Goal: Information Seeking & Learning: Learn about a topic

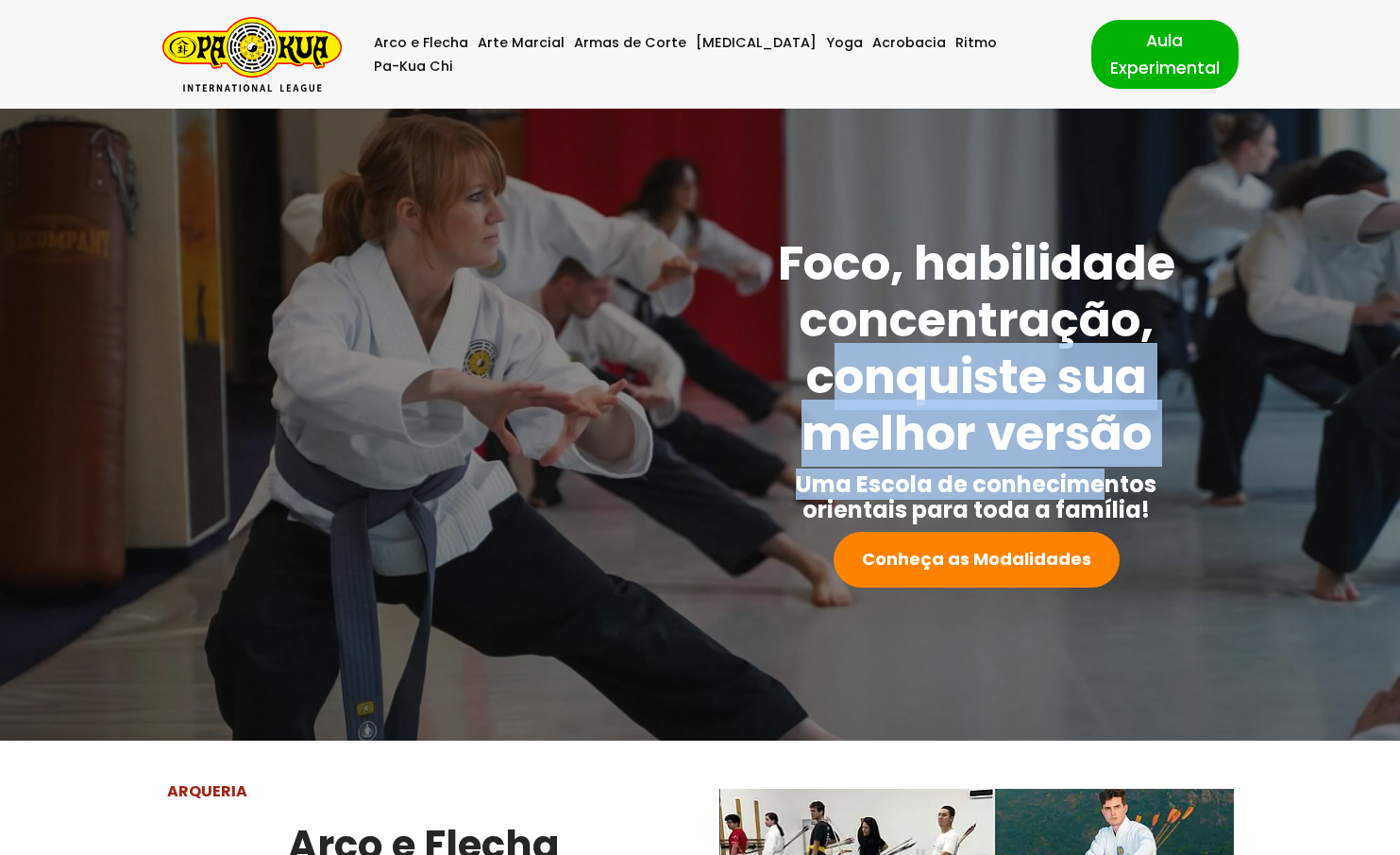
drag, startPoint x: 926, startPoint y: 391, endPoint x: 1106, endPoint y: 486, distance: 203.5
click at [1106, 486] on div "Foco, habilidade concentração, conquiste sua melhor versão Uma Escola de conhec…" at bounding box center [976, 411] width 427 height 353
click at [1106, 486] on strong "Uma Escola de conhecimentos orientais para toda a família!" at bounding box center [975, 496] width 360 height 56
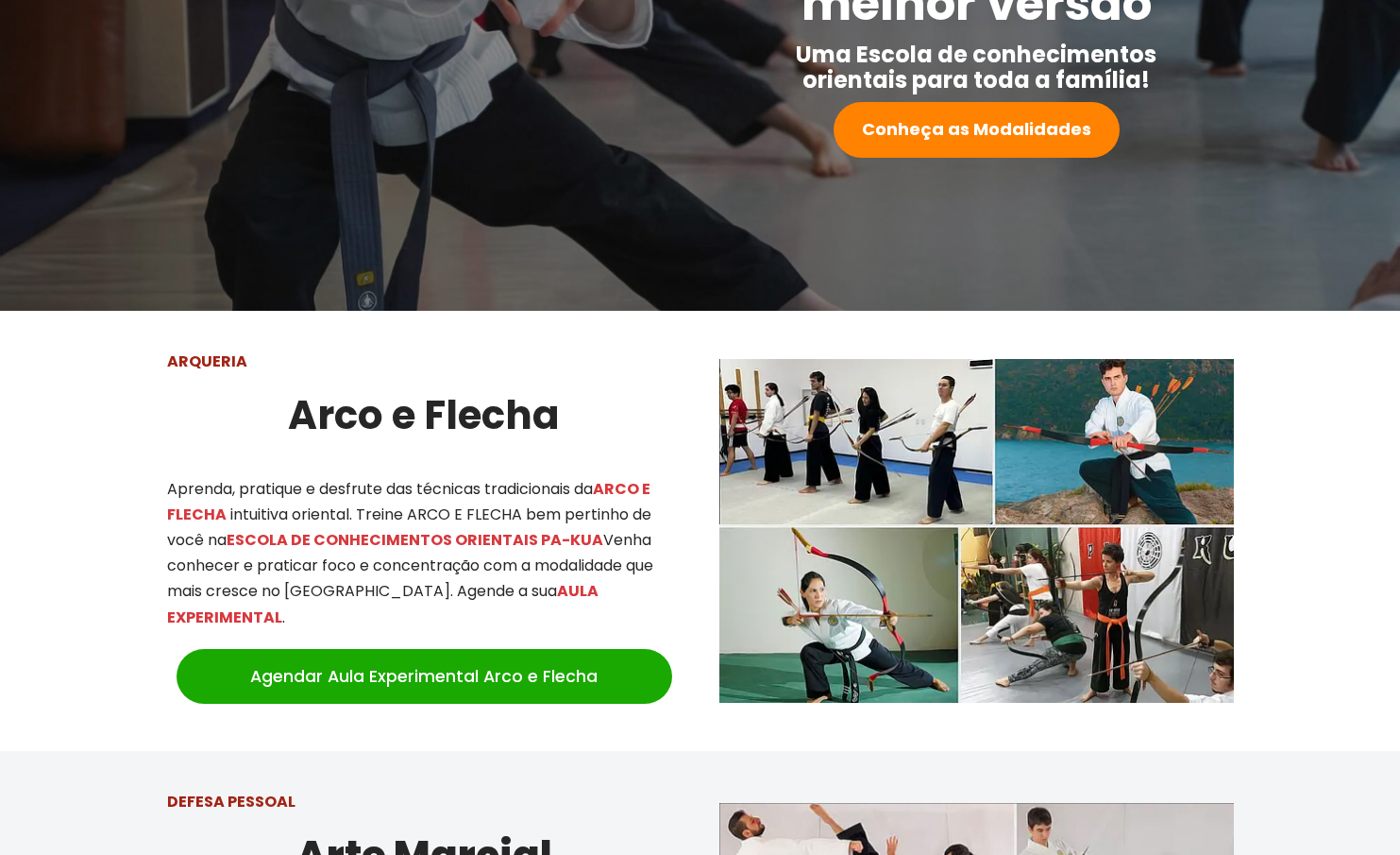
scroll to position [454, 0]
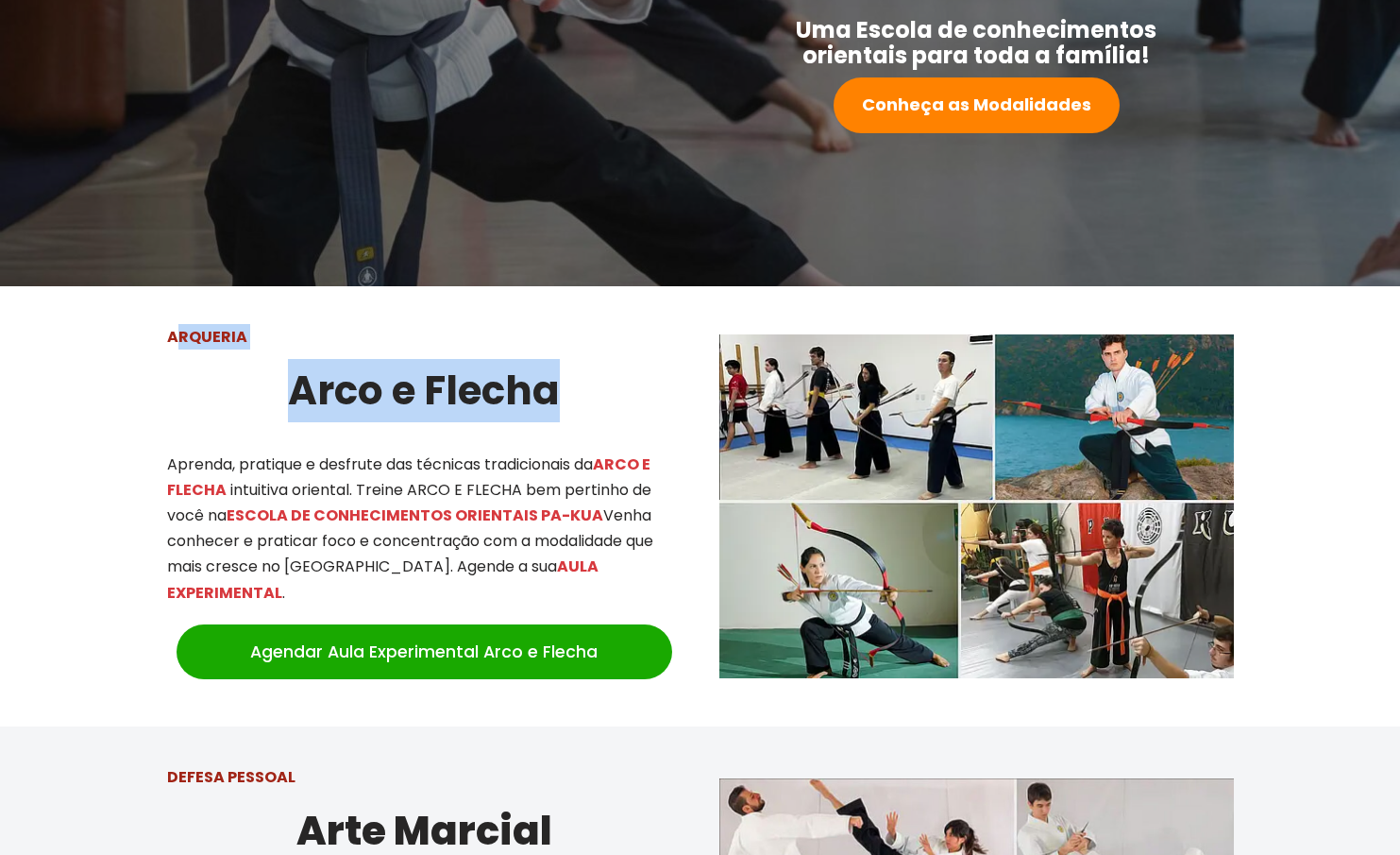
drag, startPoint x: 183, startPoint y: 331, endPoint x: 564, endPoint y: 399, distance: 387.0
click at [564, 399] on div "ARQUERIA Arco e Flecha Aprenda, pratique e desfrute das técnicas tradicionais d…" at bounding box center [425, 506] width 553 height 402
click at [564, 399] on h2 "Arco e Flecha" at bounding box center [425, 390] width 515 height 63
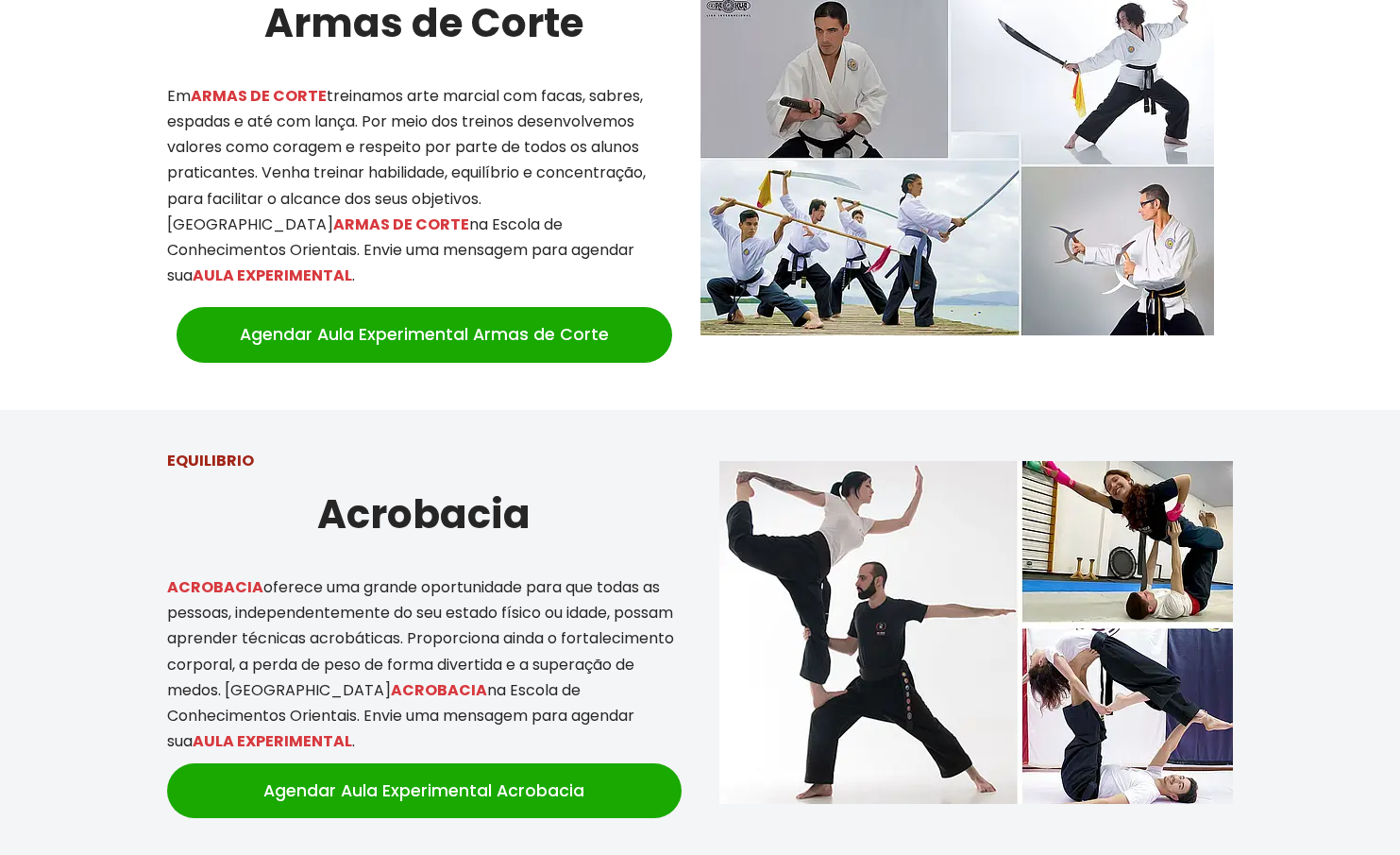
scroll to position [2693, 0]
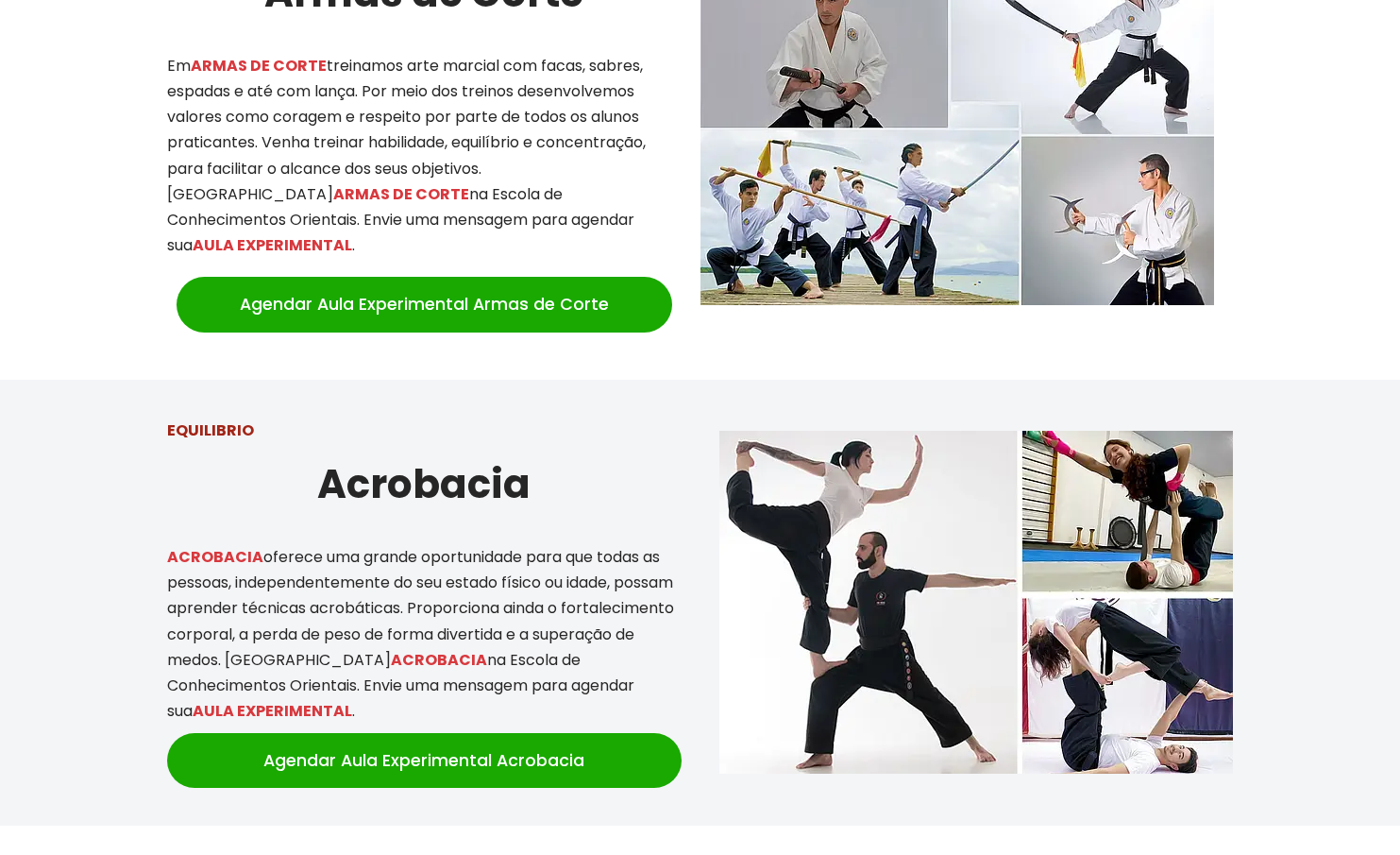
drag, startPoint x: 269, startPoint y: 430, endPoint x: 730, endPoint y: 580, distance: 484.8
click at [730, 580] on div "EQUILIBRIO [GEOGRAPHIC_DATA] ACROBACIA oferece uma grande oportunidade para que…" at bounding box center [700, 602] width 1105 height 409
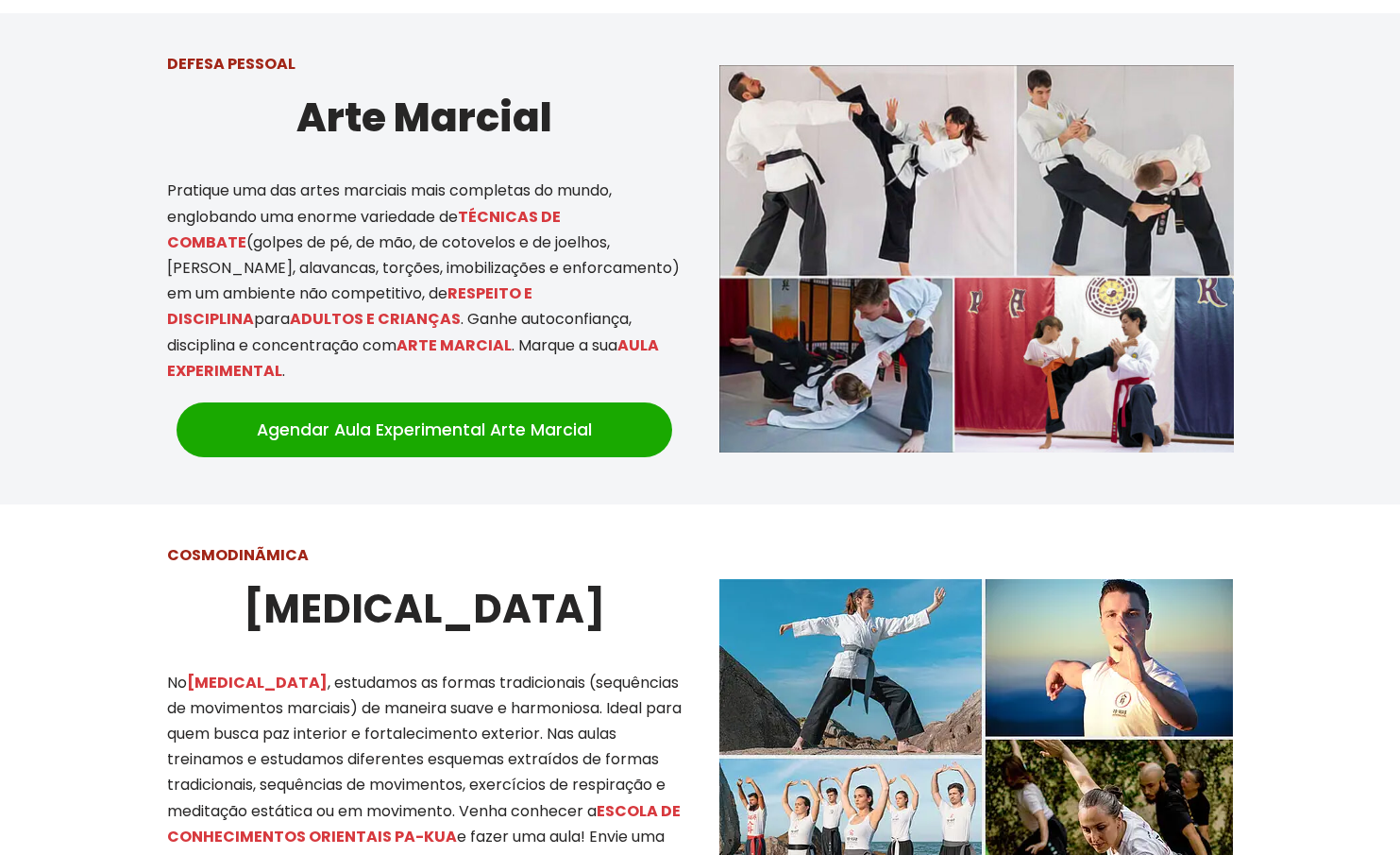
scroll to position [1157, 0]
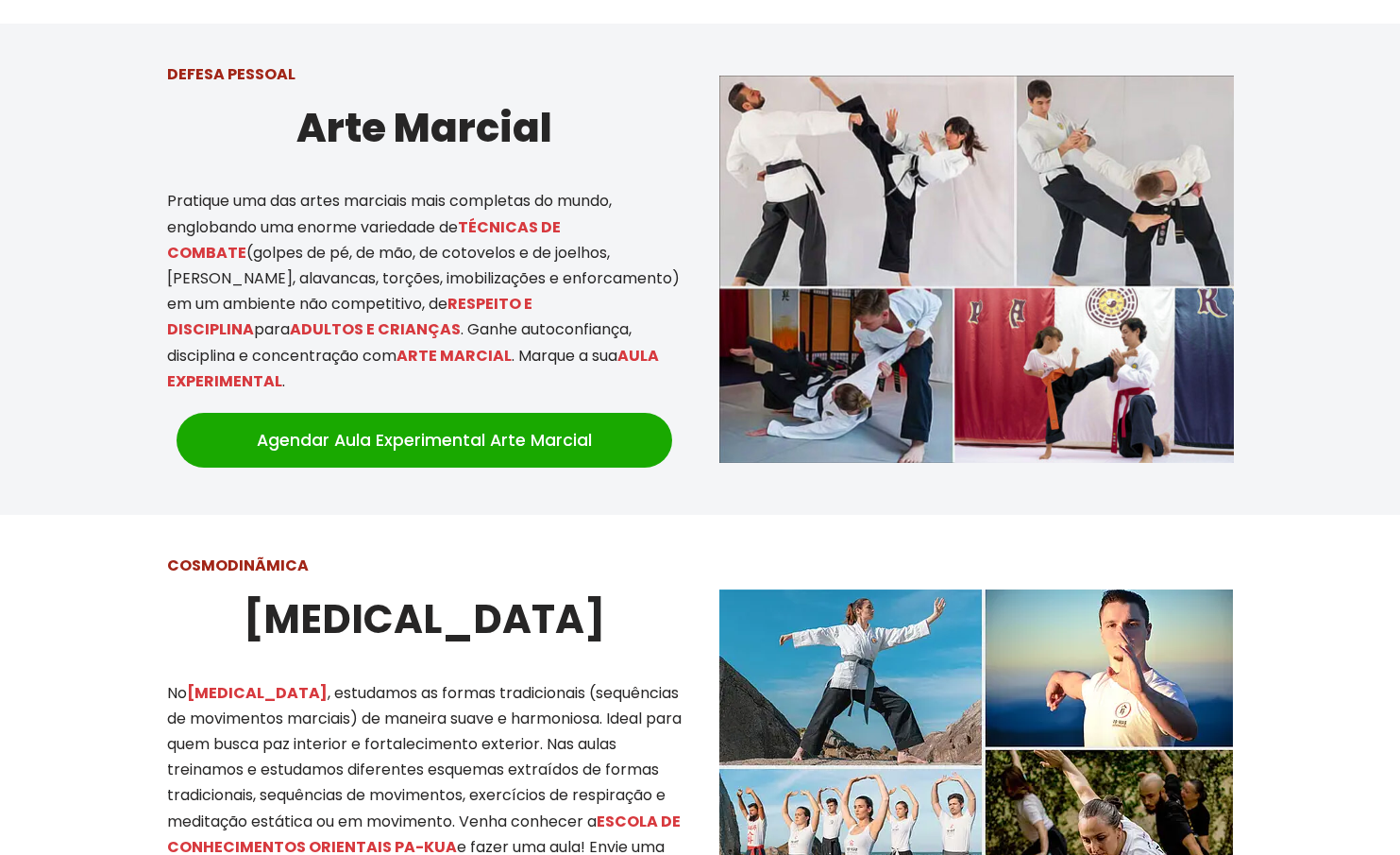
drag, startPoint x: 149, startPoint y: 49, endPoint x: 656, endPoint y: 235, distance: 540.0
click at [656, 235] on div "DEFESA PESSOAL Arte Marcial Pratique uma das artes marciais mais completas do m…" at bounding box center [425, 269] width 553 height 454
click at [656, 235] on p "Pratique uma das artes marciais mais completas do mundo, englobando uma enorme …" at bounding box center [425, 291] width 515 height 206
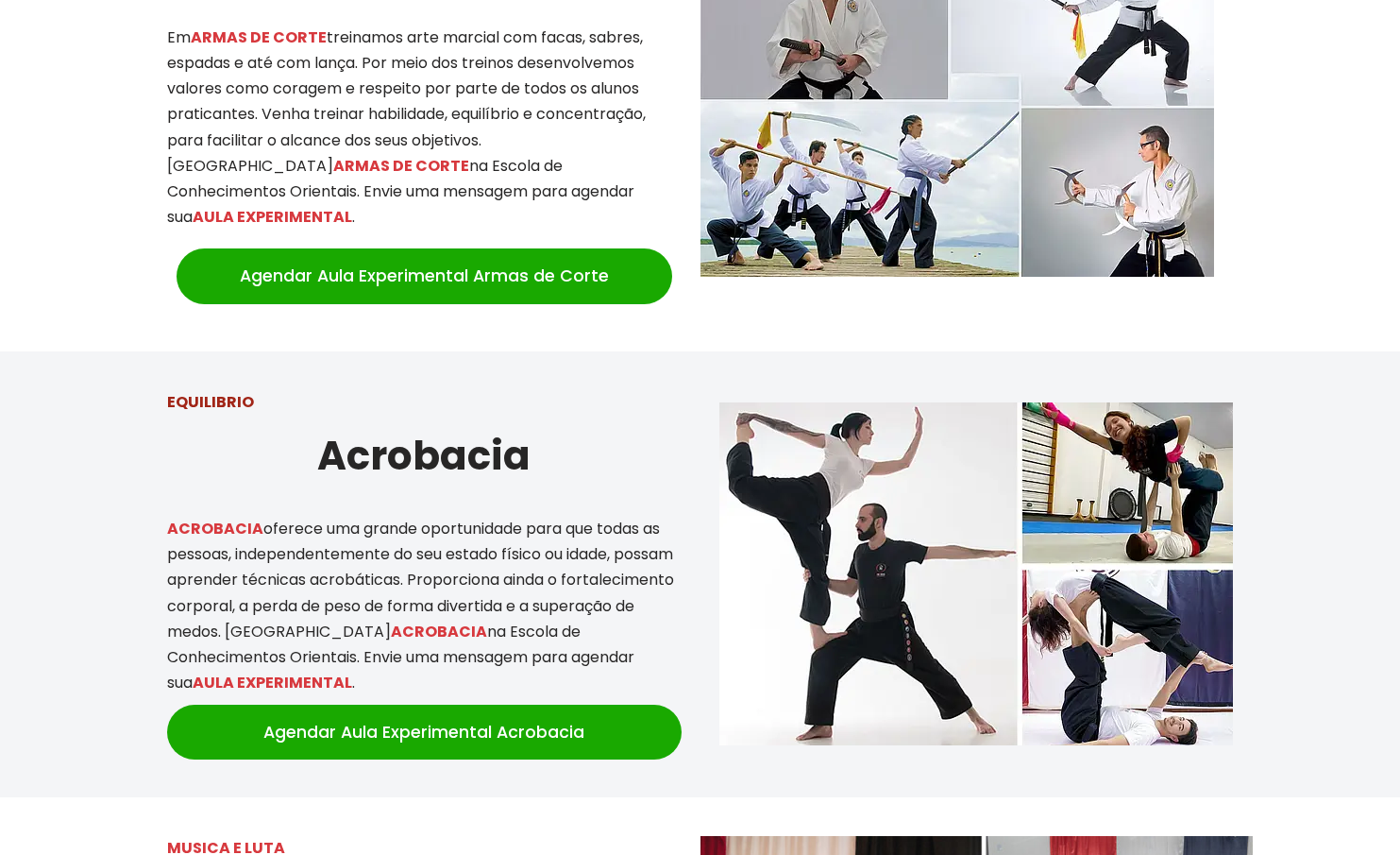
scroll to position [2724, 0]
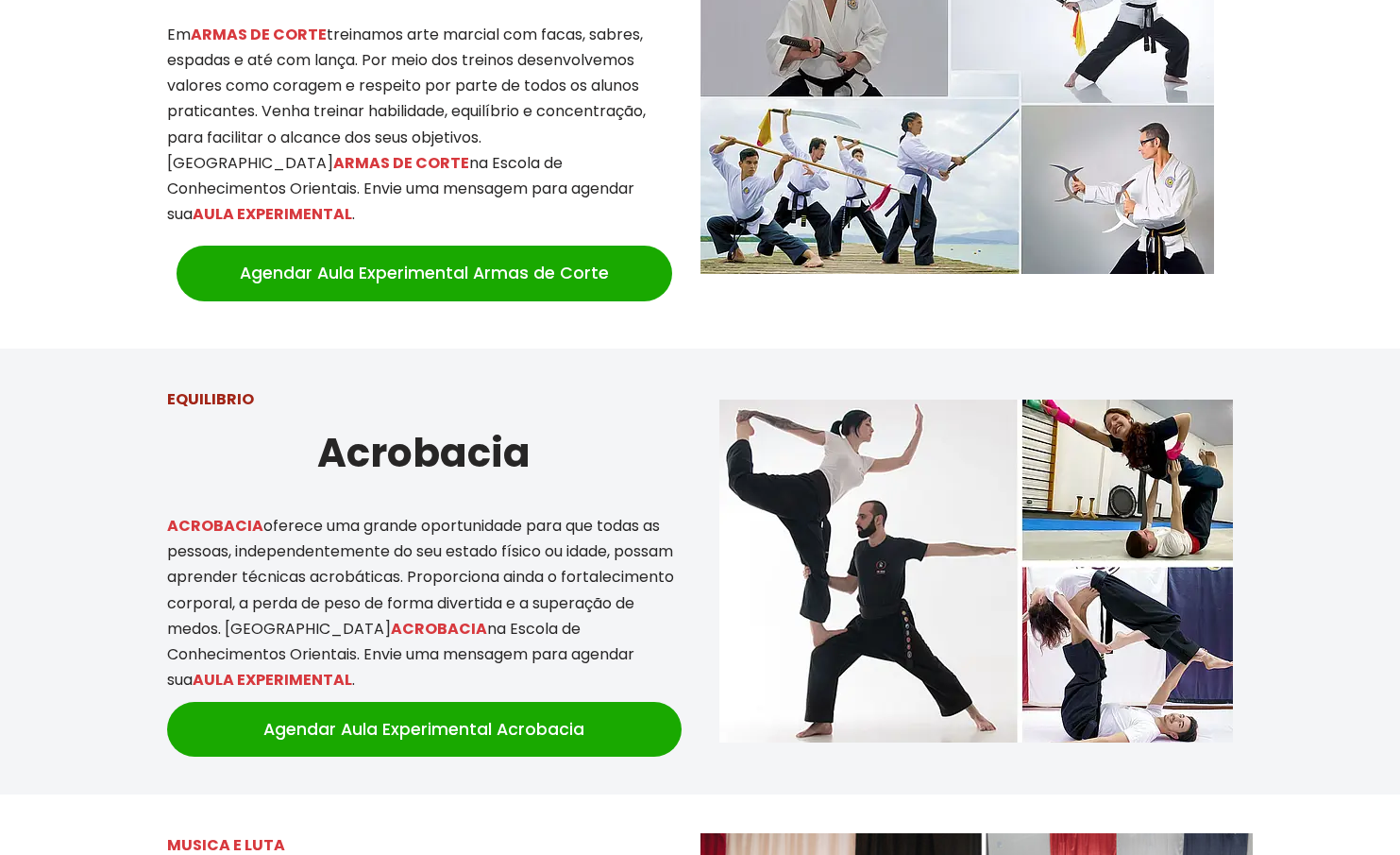
drag, startPoint x: 280, startPoint y: 475, endPoint x: 629, endPoint y: 521, distance: 352.0
click at [629, 521] on p "ACROBACIA oferece uma grande oportunidade para que todas as pessoas, independen…" at bounding box center [425, 602] width 515 height 180
